Goal: Answer question/provide support: Share knowledge or assist other users

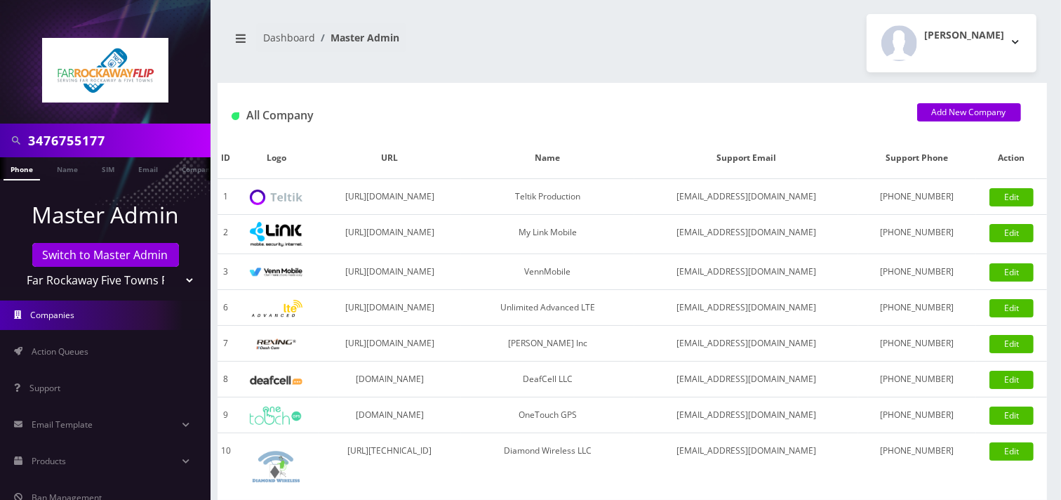
click at [135, 134] on input "3476755177" at bounding box center [117, 140] width 179 height 27
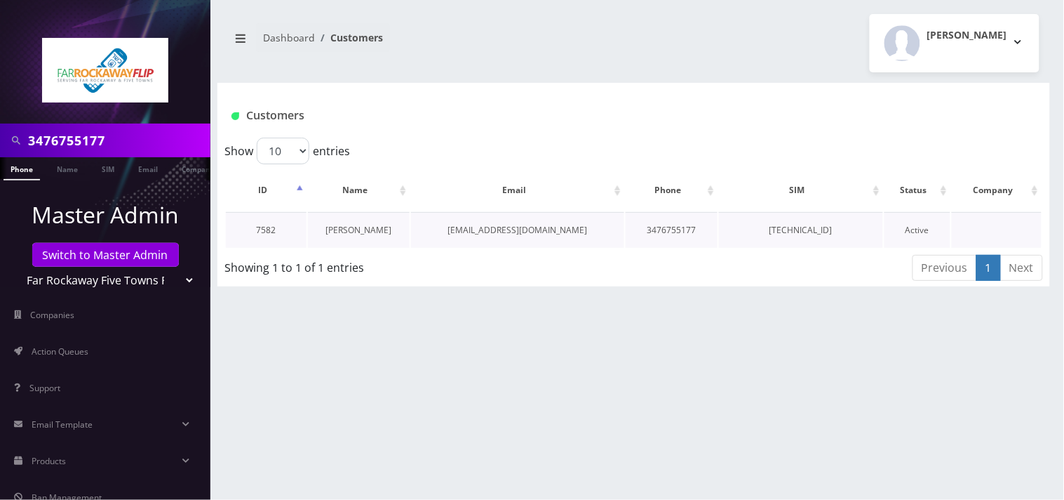
click at [335, 226] on link "[PERSON_NAME]" at bounding box center [359, 230] width 66 height 12
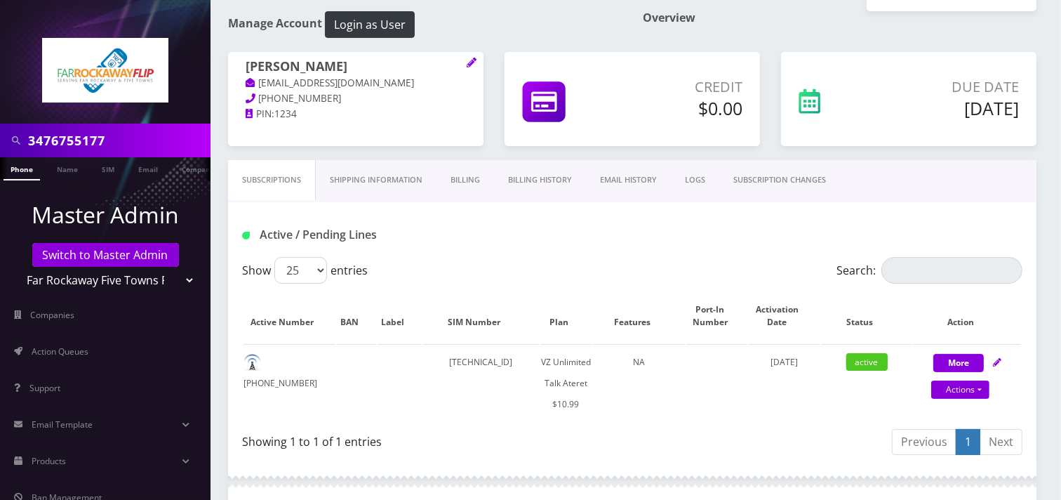
scroll to position [156, 0]
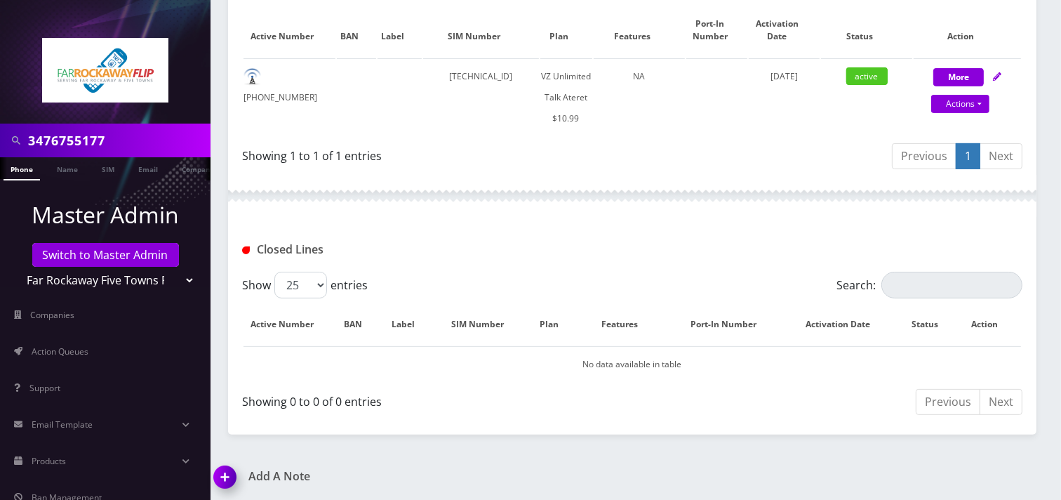
click at [229, 472] on img at bounding box center [227, 481] width 41 height 41
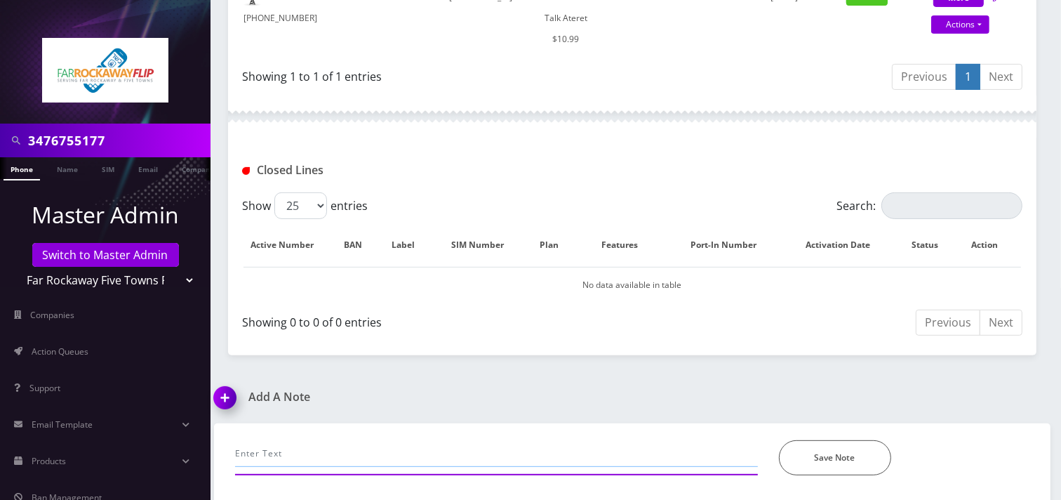
click at [283, 449] on input "text" at bounding box center [496, 453] width 523 height 27
paste input "8901240238133174513"
type input "call- customer requested to swap sIM to the new one she bought from Walmart whi…"
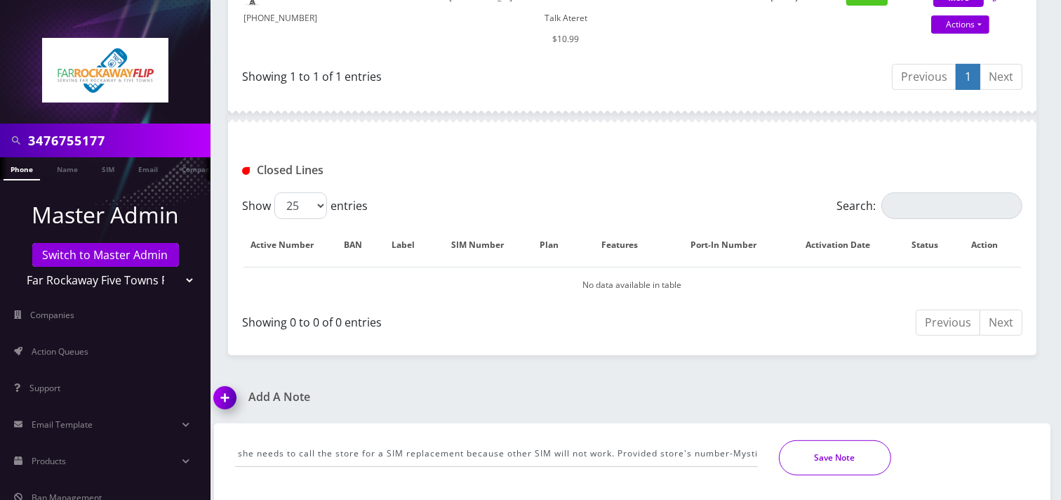
click at [839, 447] on button "Save Note" at bounding box center [835, 457] width 112 height 35
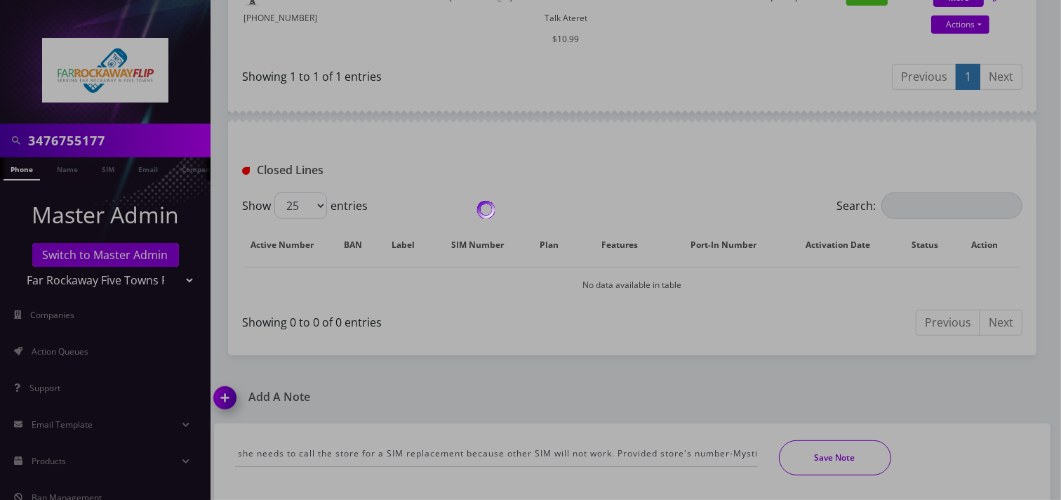
scroll to position [0, 0]
